Goal: Task Accomplishment & Management: Use online tool/utility

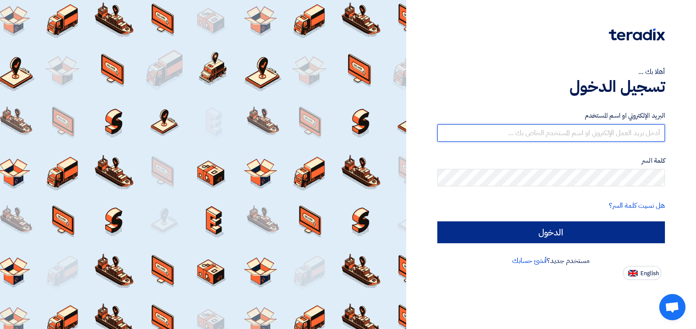
type input "[EMAIL_ADDRESS][DOMAIN_NAME]"
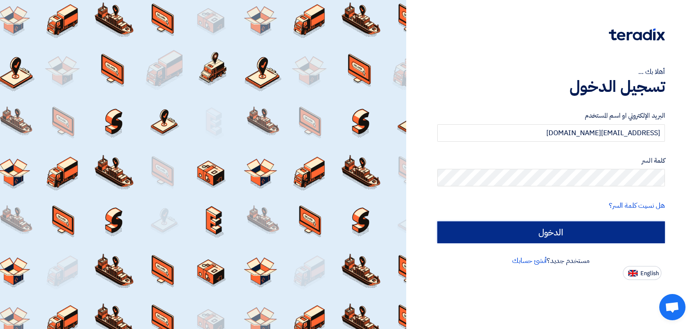
click at [467, 228] on input "الدخول" at bounding box center [551, 232] width 228 height 22
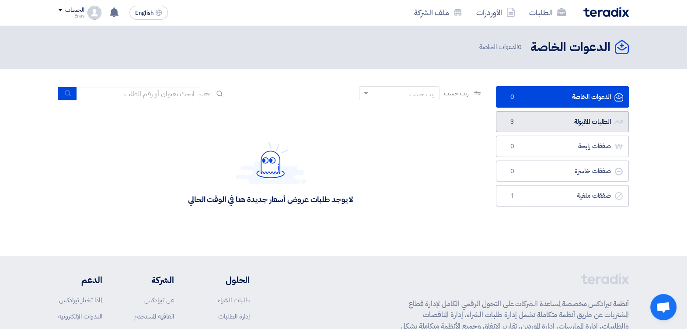
click at [529, 123] on link "الطلبات المقبولة الطلبات المقبولة 3" at bounding box center [562, 121] width 133 height 21
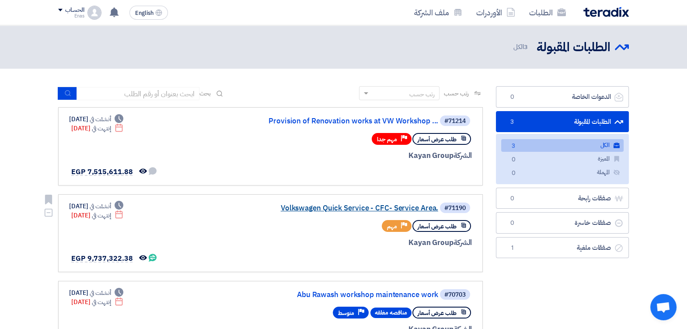
click at [357, 206] on link "Volkswagen Quick Service - CFC- Service Area." at bounding box center [350, 208] width 175 height 8
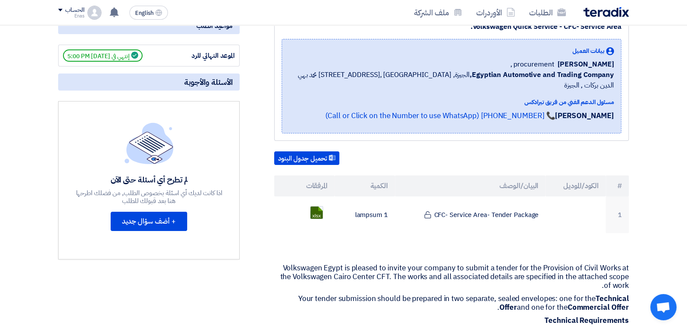
scroll to position [153, 0]
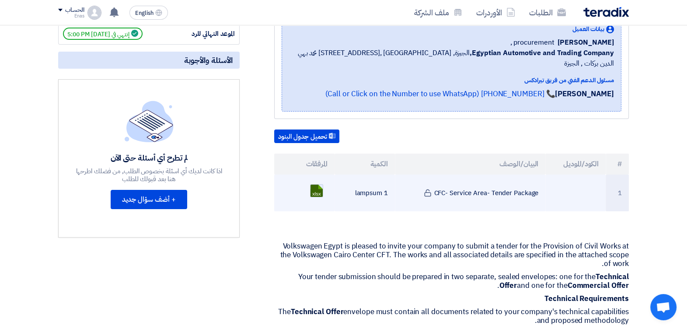
click at [316, 185] on link at bounding box center [346, 211] width 70 height 53
